Goal: Transaction & Acquisition: Purchase product/service

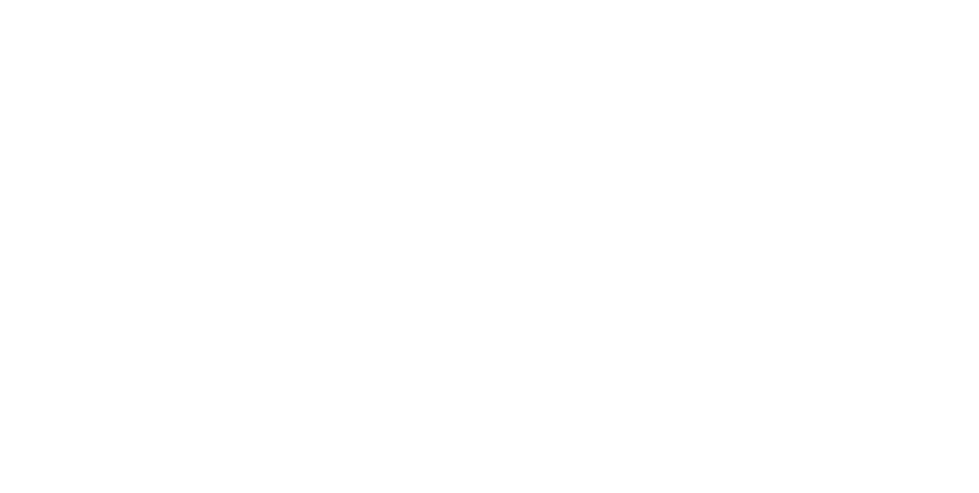
select select "FR"
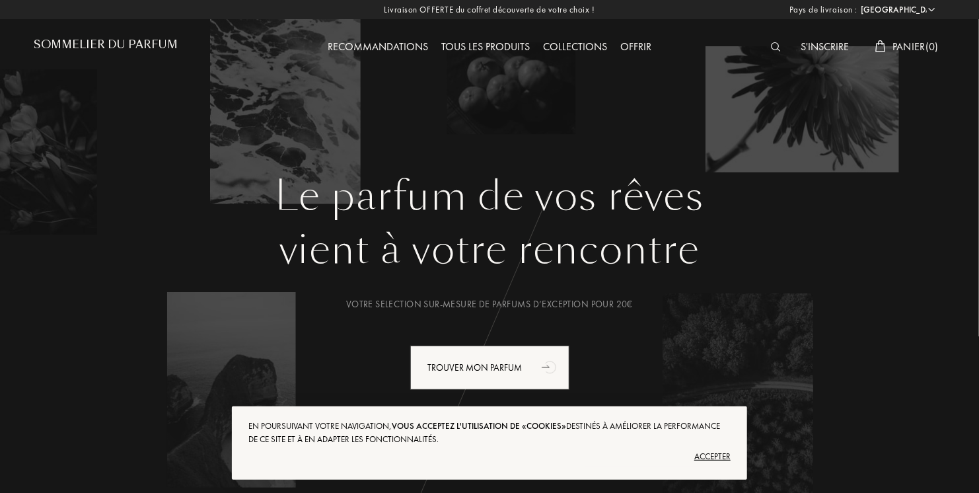
click at [504, 42] on div "Tous les produits" at bounding box center [486, 47] width 102 height 17
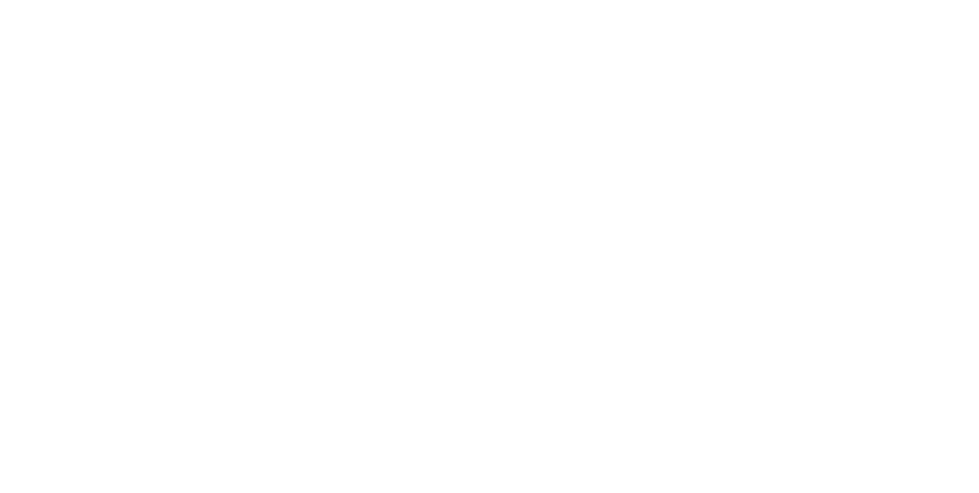
select select "FR"
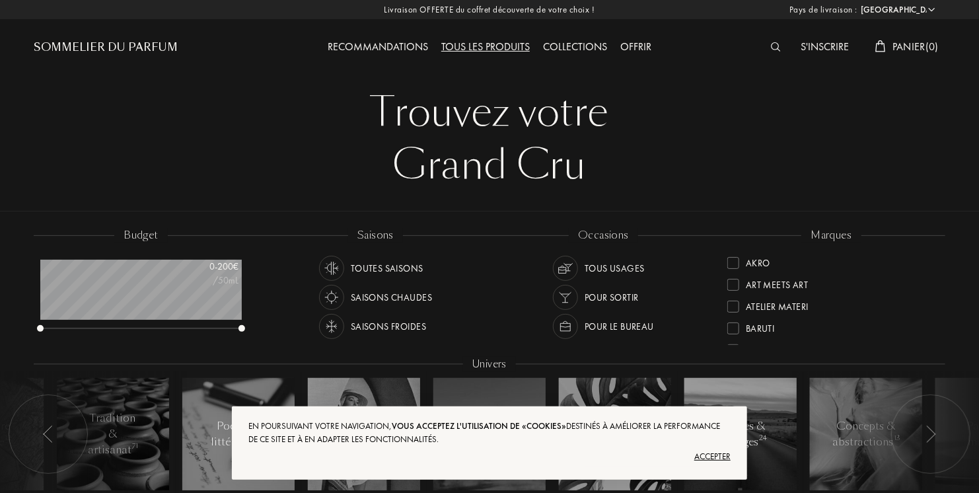
click at [771, 49] on img at bounding box center [776, 46] width 10 height 9
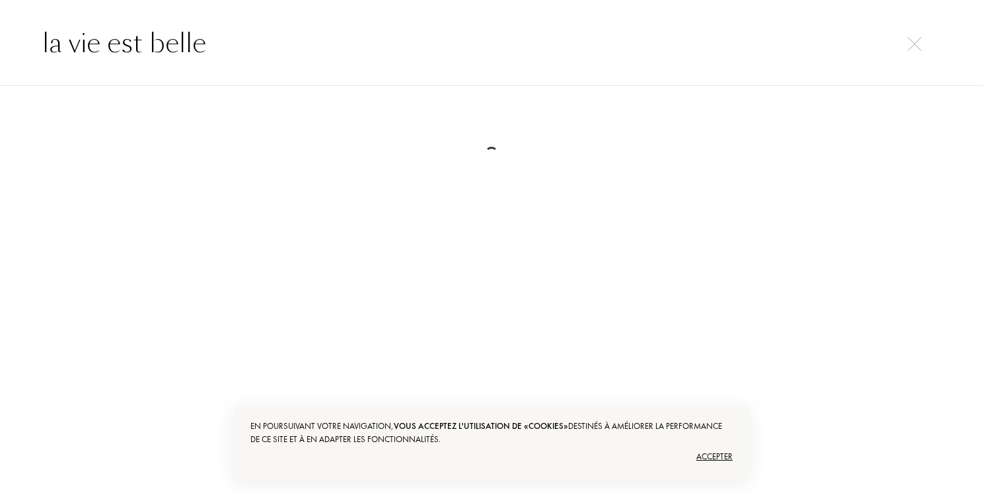
type input "la vie est belle"
click at [910, 46] on img at bounding box center [914, 44] width 14 height 14
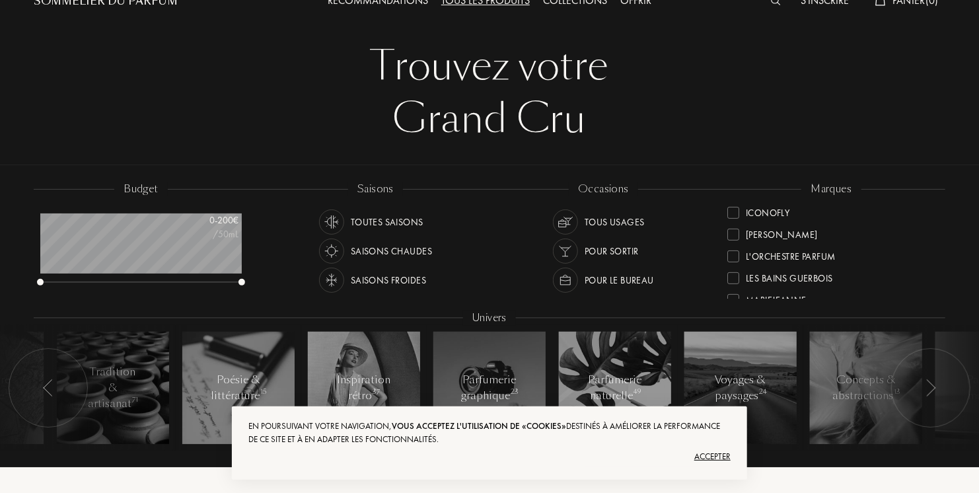
scroll to position [287, 0]
